Goal: Task Accomplishment & Management: Manage account settings

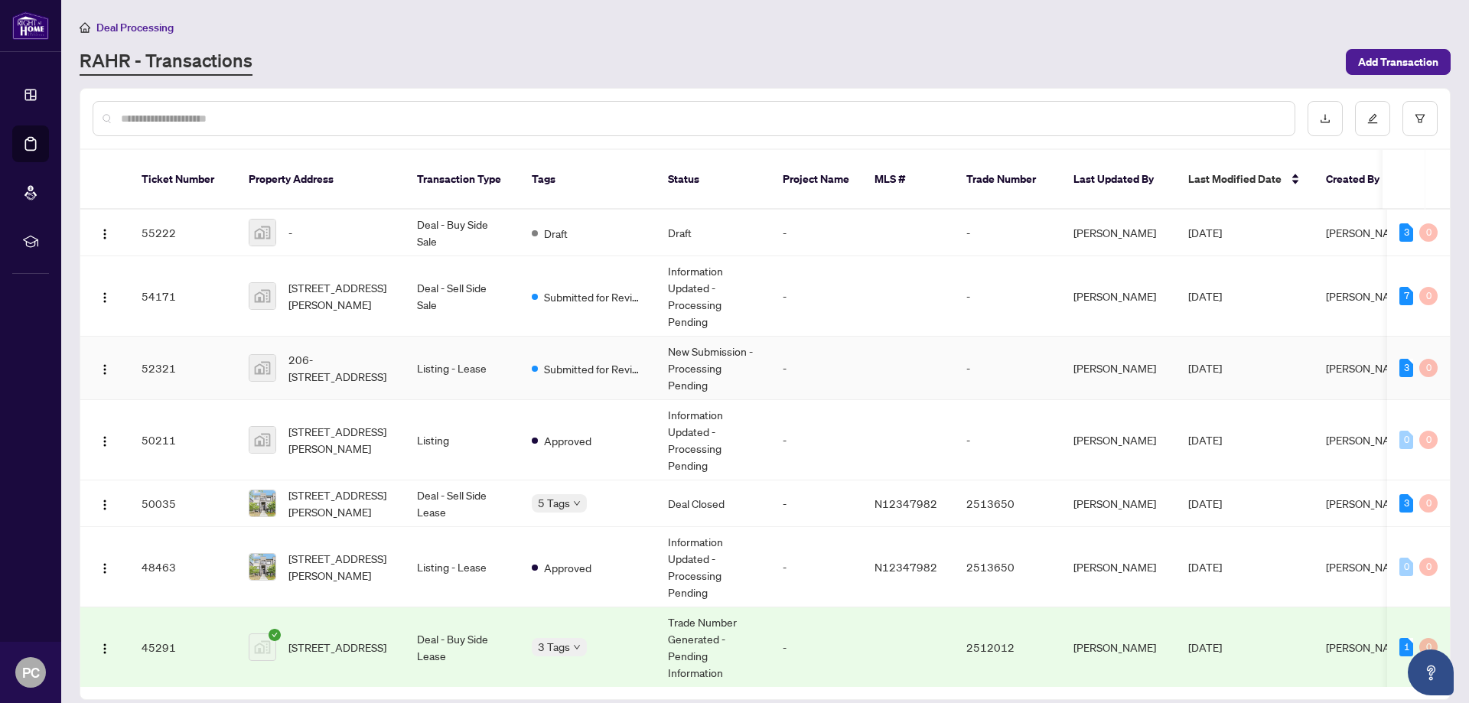
click at [340, 357] on span "206-[STREET_ADDRESS]" at bounding box center [340, 368] width 104 height 34
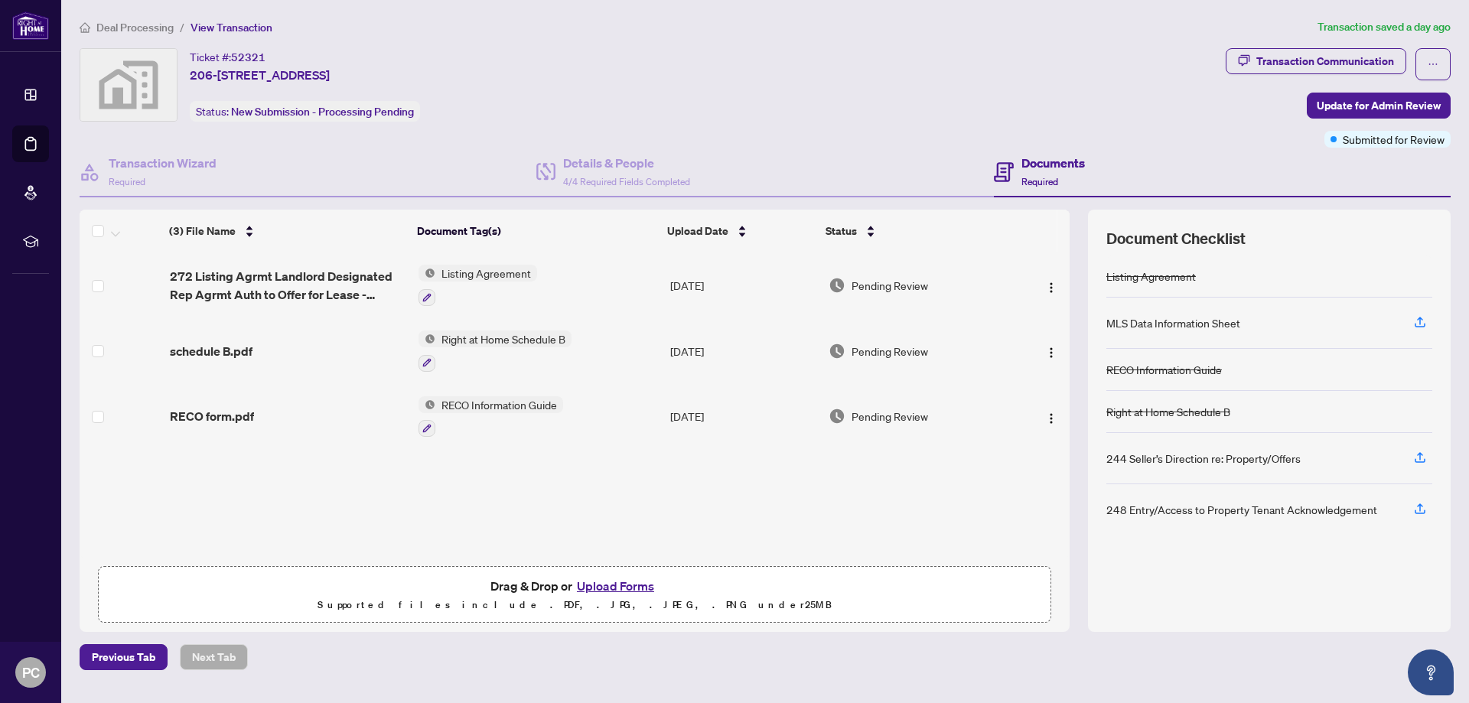
click at [634, 583] on button "Upload Forms" at bounding box center [615, 586] width 86 height 20
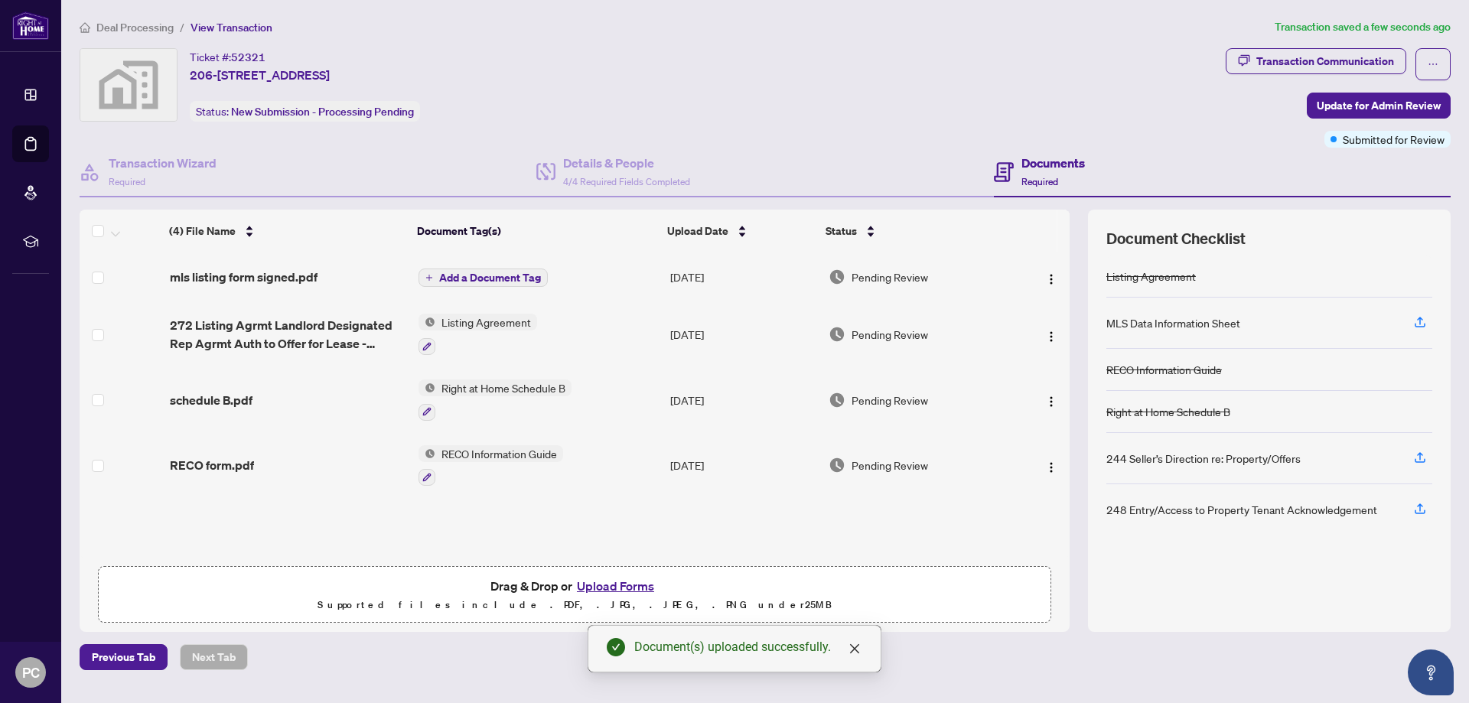
click at [486, 278] on span "Add a Document Tag" at bounding box center [490, 277] width 102 height 11
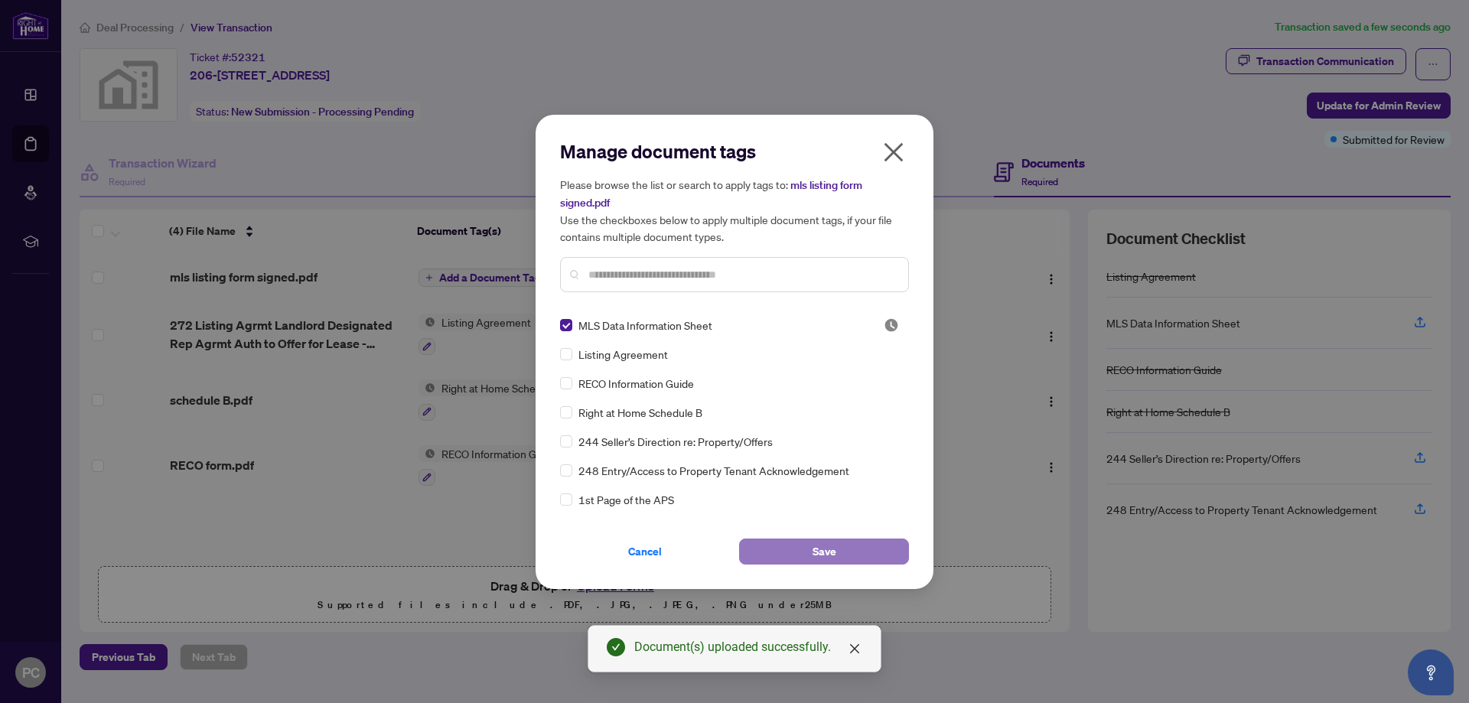
click at [841, 546] on button "Save" at bounding box center [824, 552] width 170 height 26
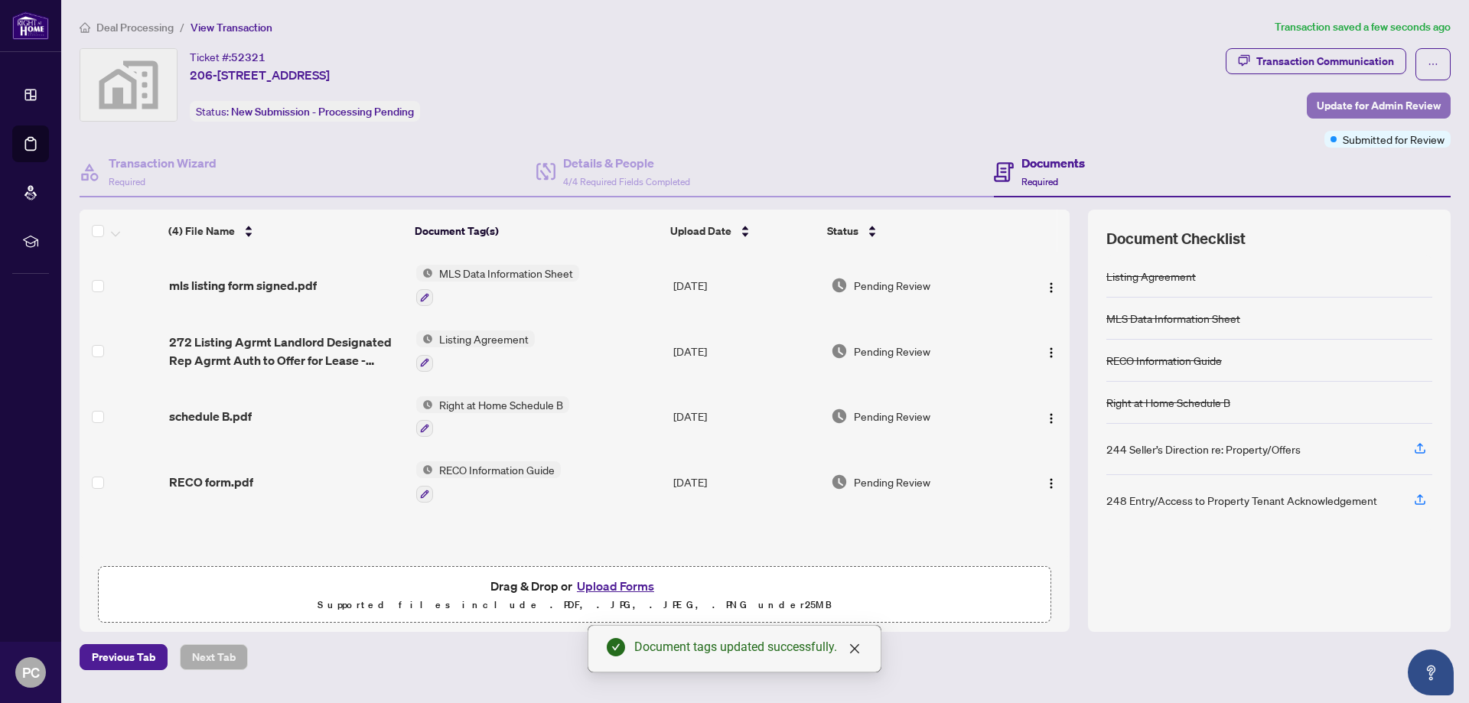
click at [1402, 107] on span "Update for Admin Review" at bounding box center [1379, 105] width 124 height 24
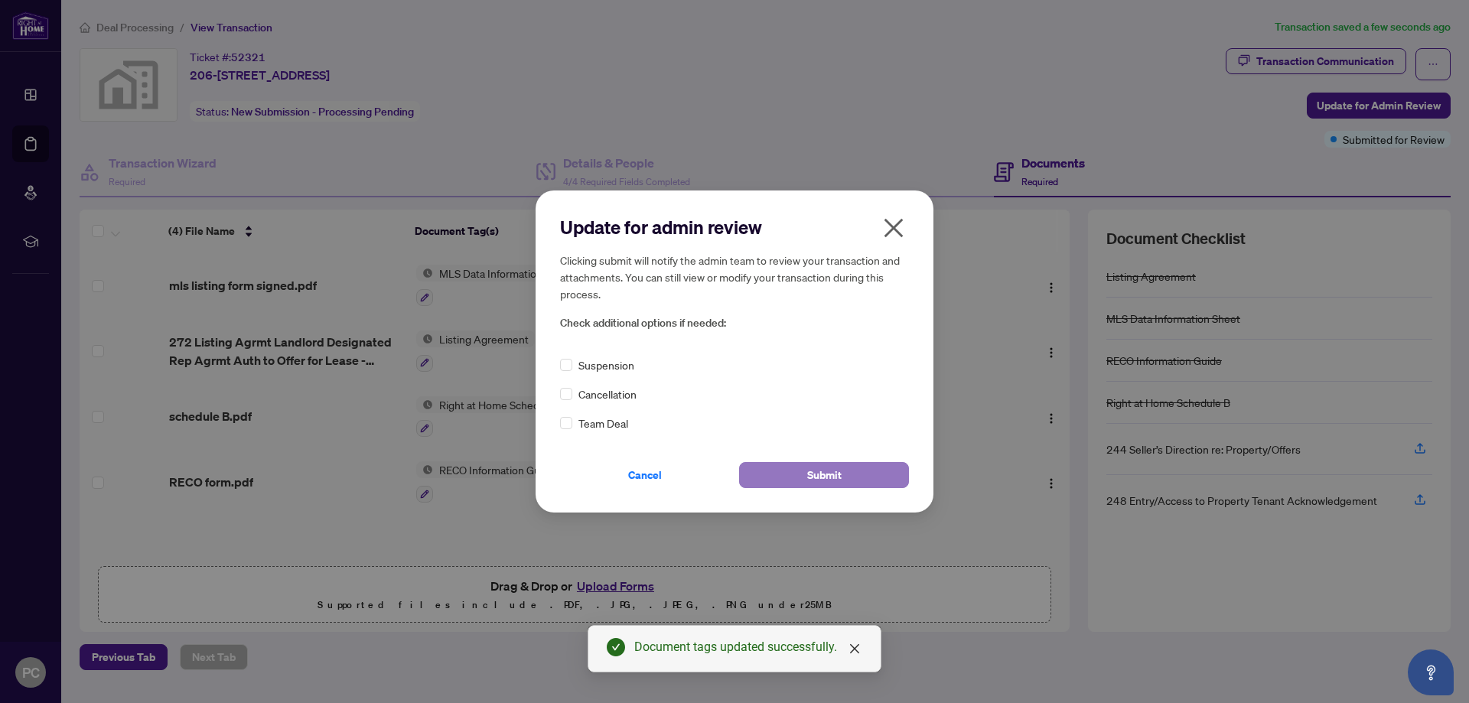
click at [836, 478] on span "Submit" at bounding box center [824, 475] width 34 height 24
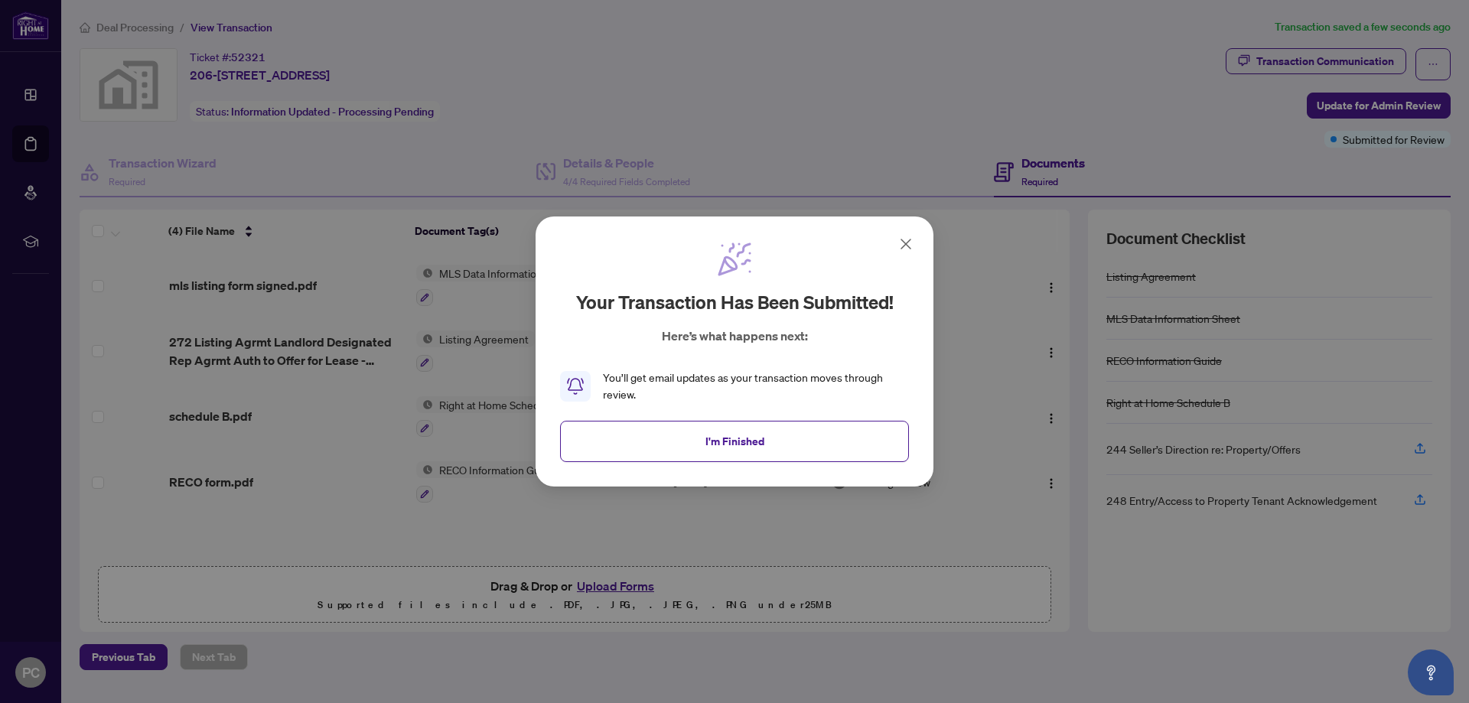
click at [905, 239] on icon at bounding box center [906, 244] width 18 height 18
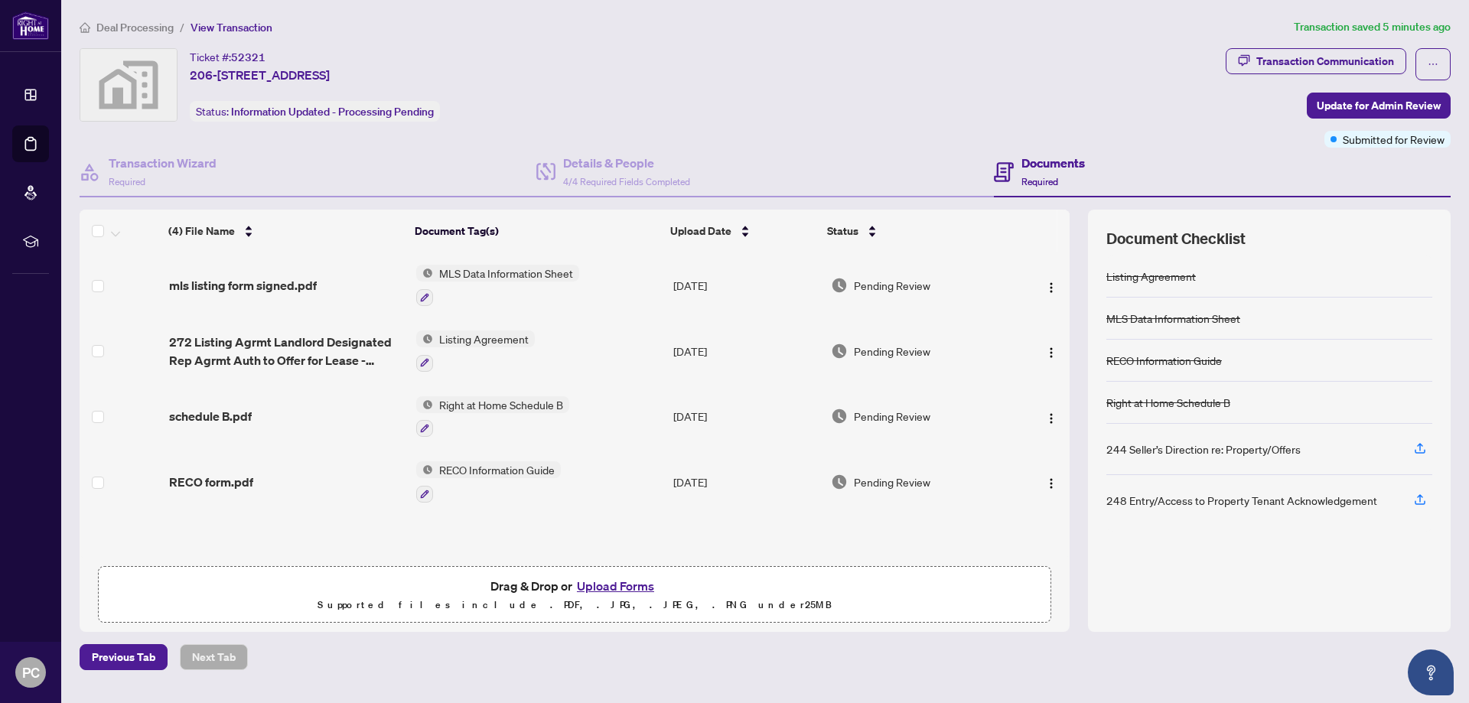
click at [1046, 106] on div "Ticket #: 52321 206-[STREET_ADDRESS] Status: Information Updated - Processing P…" at bounding box center [650, 84] width 1140 height 73
click at [1324, 103] on span "Update for Admin Review" at bounding box center [1379, 105] width 124 height 24
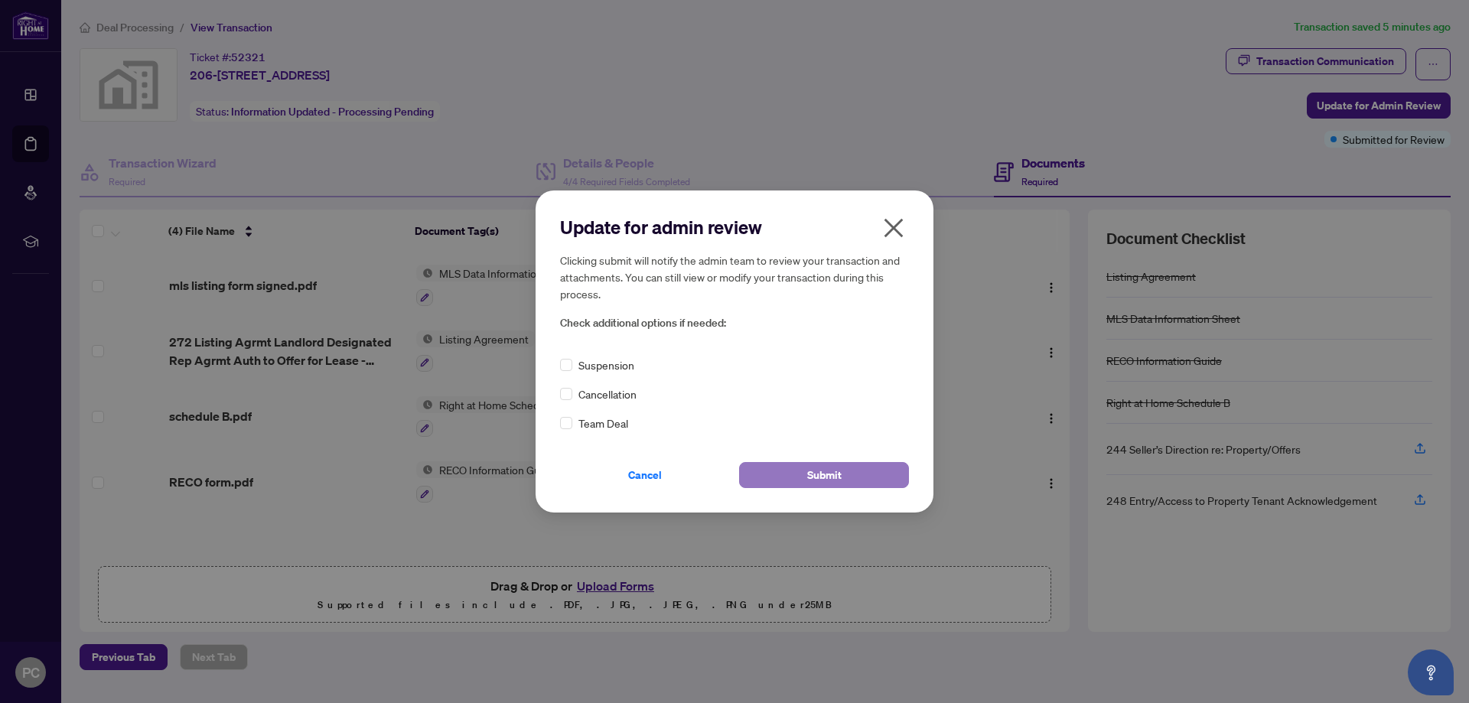
click at [793, 474] on button "Submit" at bounding box center [824, 475] width 170 height 26
click at [891, 236] on div "Update for admin review Clicking submit will notify the admin team to review yo…" at bounding box center [734, 351] width 1469 height 703
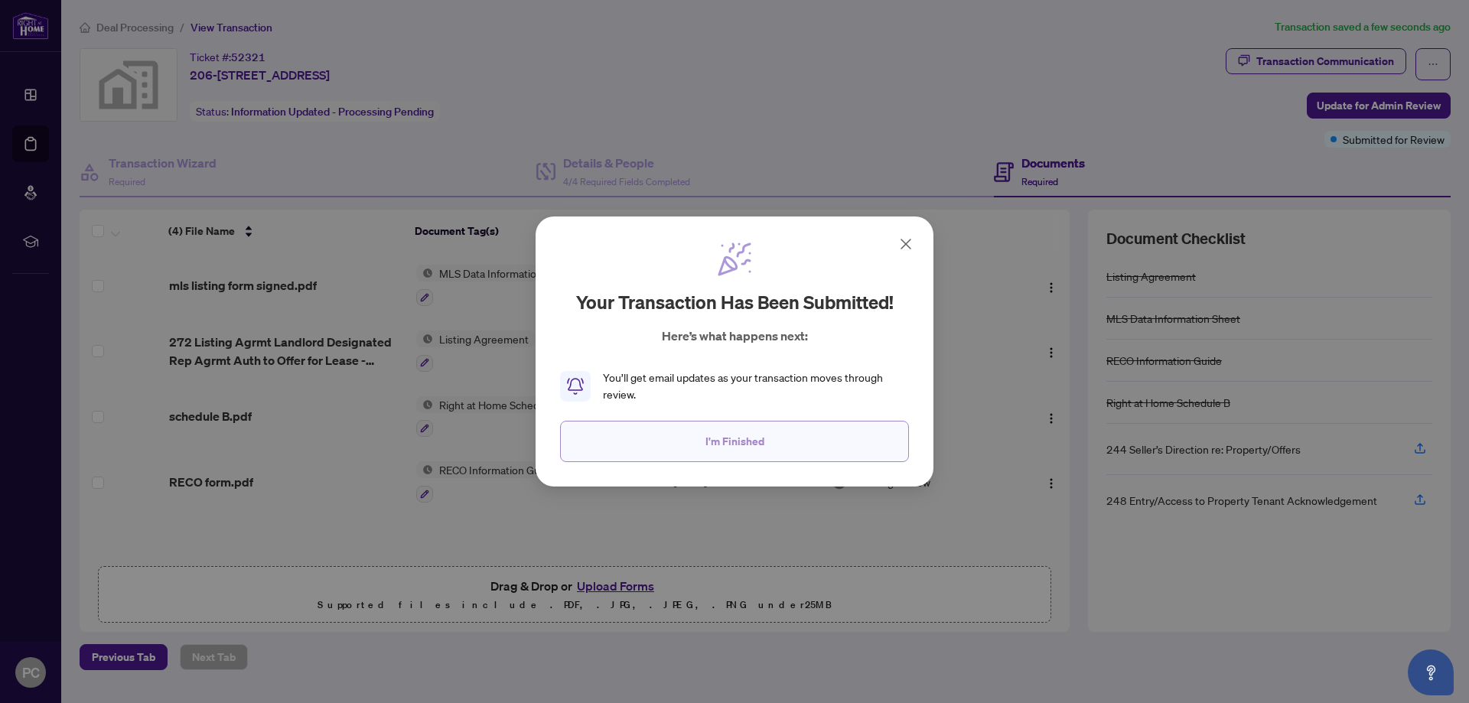
click at [715, 440] on span "I'm Finished" at bounding box center [734, 441] width 59 height 24
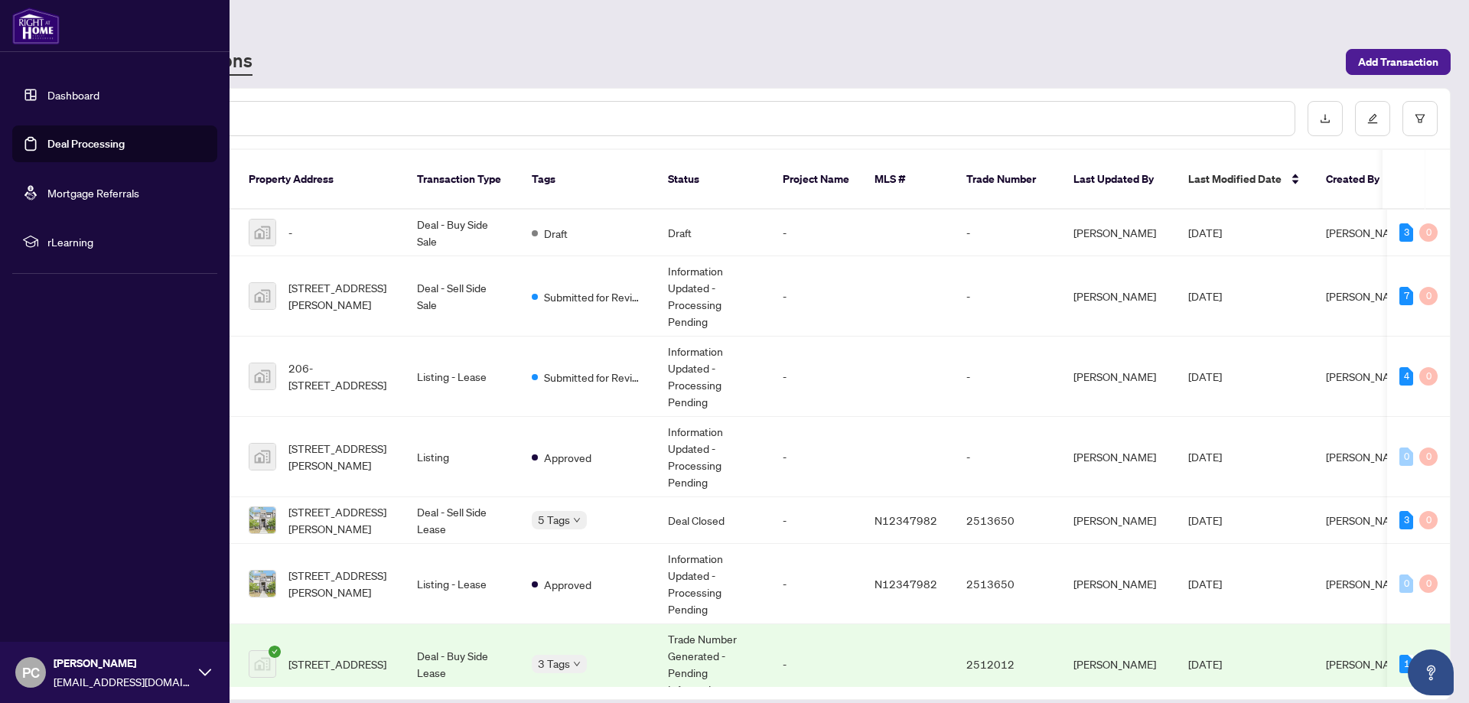
click at [74, 146] on link "Deal Processing" at bounding box center [85, 144] width 77 height 14
click at [73, 99] on link "Dashboard" at bounding box center [73, 95] width 52 height 14
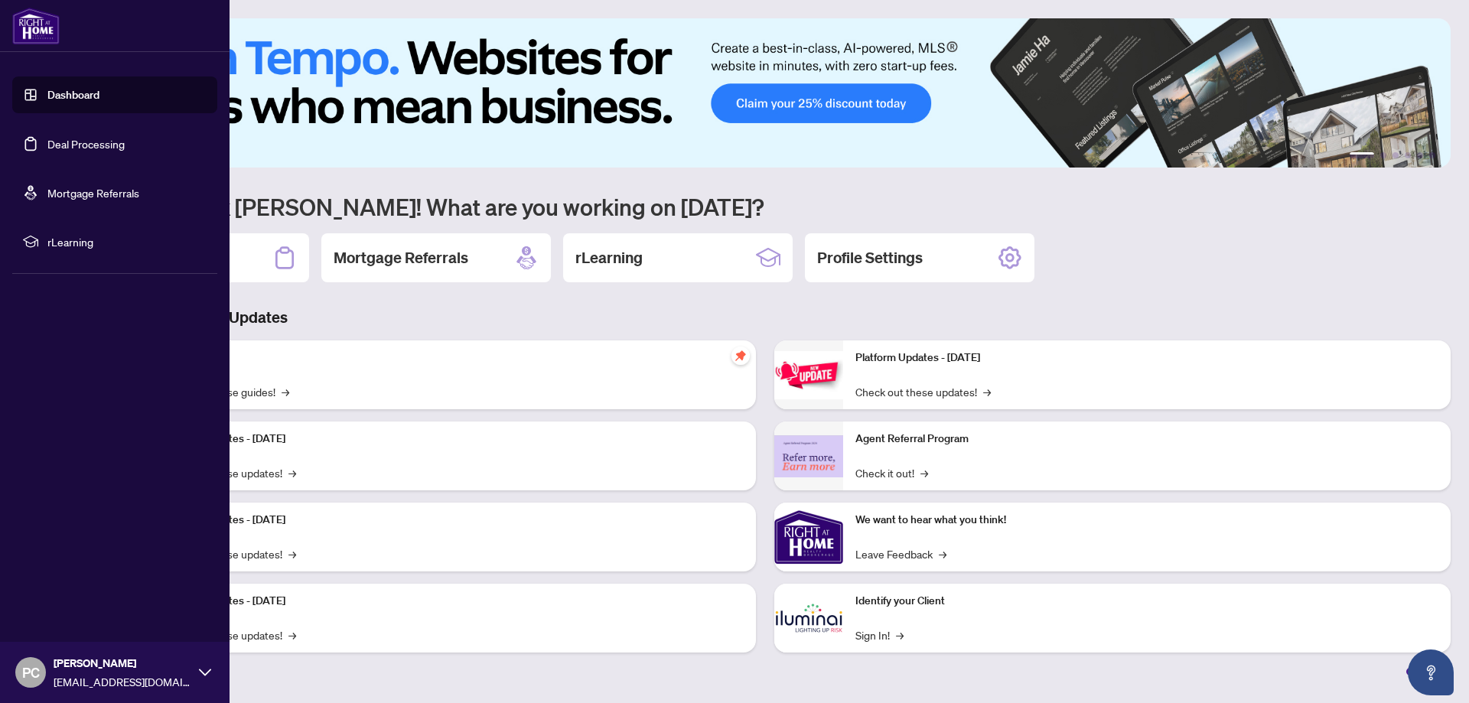
click at [96, 151] on link "Deal Processing" at bounding box center [85, 144] width 77 height 14
